Goal: Information Seeking & Learning: Learn about a topic

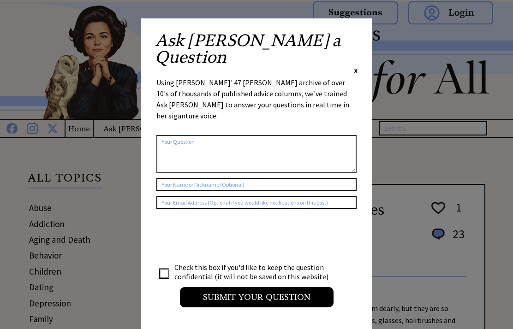
click at [355, 45] on div "Ask Ann a Question X" at bounding box center [256, 53] width 203 height 43
click at [350, 44] on div "Ask Ann a Question X" at bounding box center [256, 53] width 203 height 43
click at [354, 65] on div "X" at bounding box center [356, 70] width 4 height 10
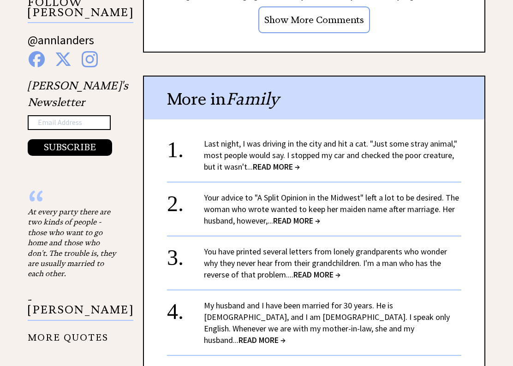
scroll to position [912, 0]
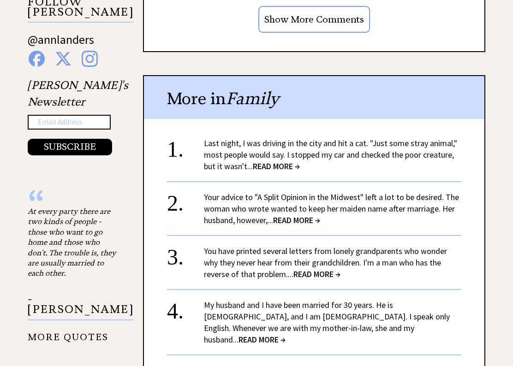
click at [313, 275] on span "READ MORE →" at bounding box center [316, 274] width 47 height 11
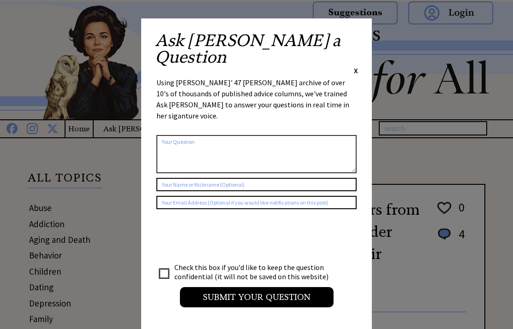
click at [354, 66] on span "X" at bounding box center [356, 70] width 4 height 9
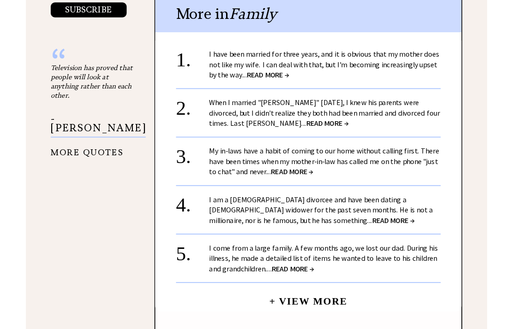
scroll to position [1123, 0]
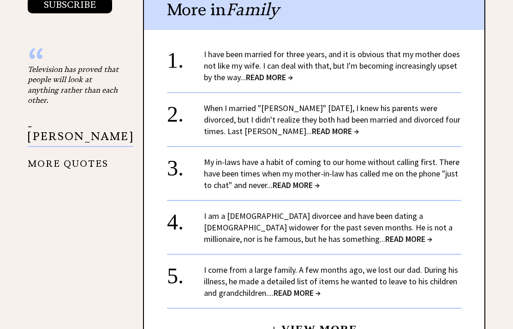
click at [385, 234] on span "READ MORE →" at bounding box center [408, 239] width 47 height 11
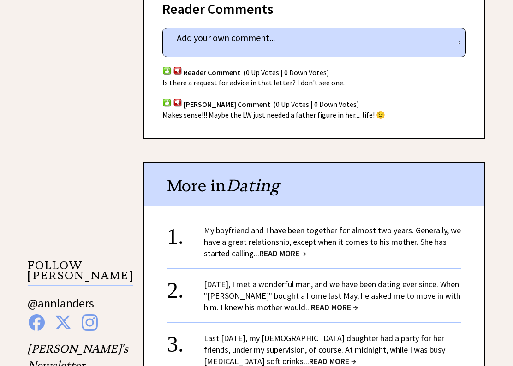
scroll to position [717, 0]
click at [333, 302] on span "READ MORE →" at bounding box center [334, 307] width 47 height 11
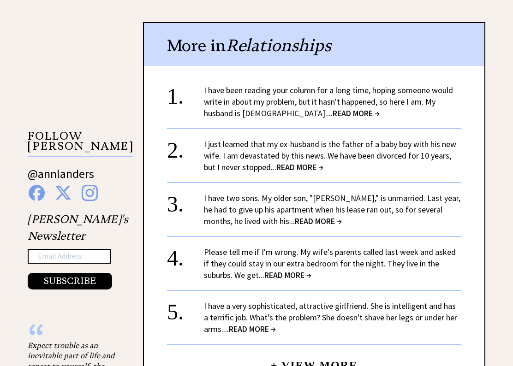
scroll to position [824, 0]
click at [273, 269] on span "READ MORE →" at bounding box center [287, 274] width 47 height 11
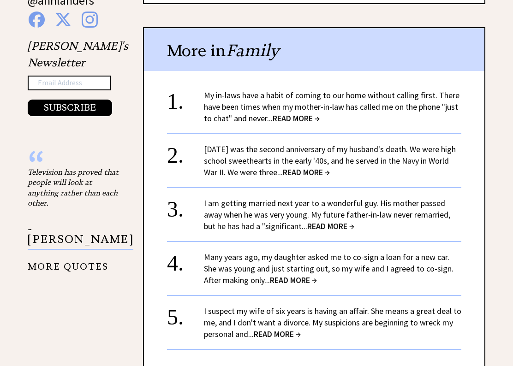
scroll to position [1021, 0]
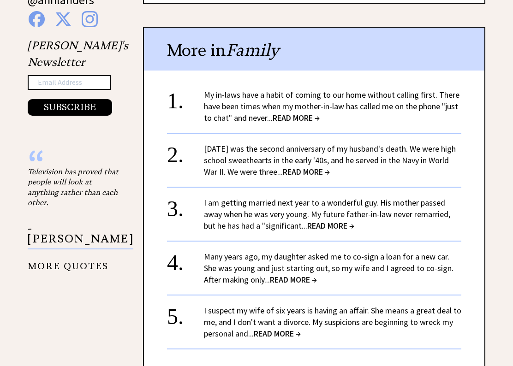
click at [307, 220] on span "READ MORE →" at bounding box center [330, 225] width 47 height 11
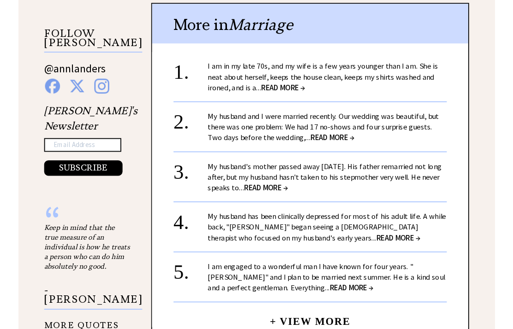
scroll to position [903, 0]
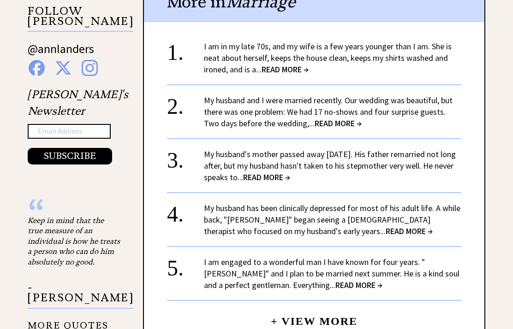
click at [335, 280] on span "READ MORE →" at bounding box center [358, 285] width 47 height 11
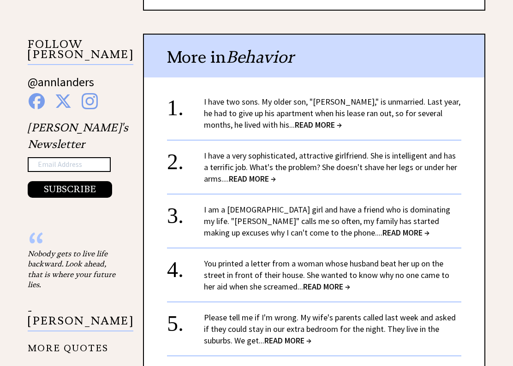
scroll to position [870, 0]
click at [295, 119] on span "READ MORE →" at bounding box center [318, 124] width 47 height 11
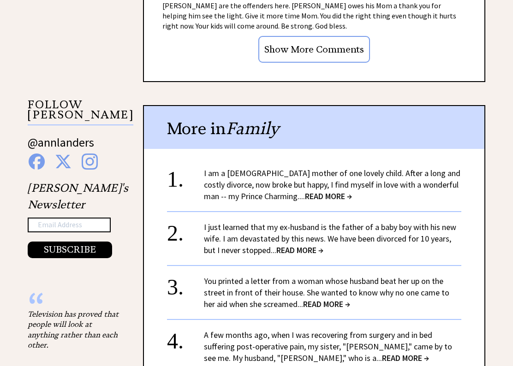
scroll to position [879, 0]
